Goal: Find specific page/section: Find specific page/section

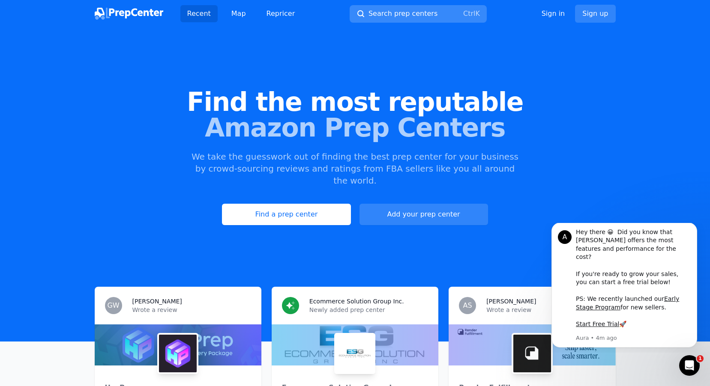
click at [380, 16] on span "Search prep centers" at bounding box center [402, 14] width 69 height 10
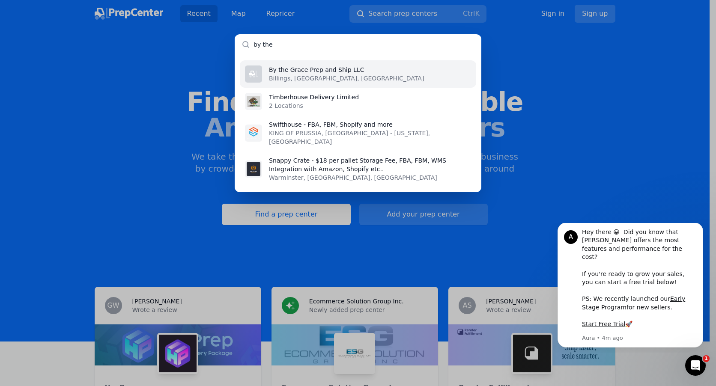
type input "by the"
click at [325, 72] on p "By the Grace Prep and Ship LLC" at bounding box center [346, 70] width 155 height 9
